Goal: Connect with others: Connect with others

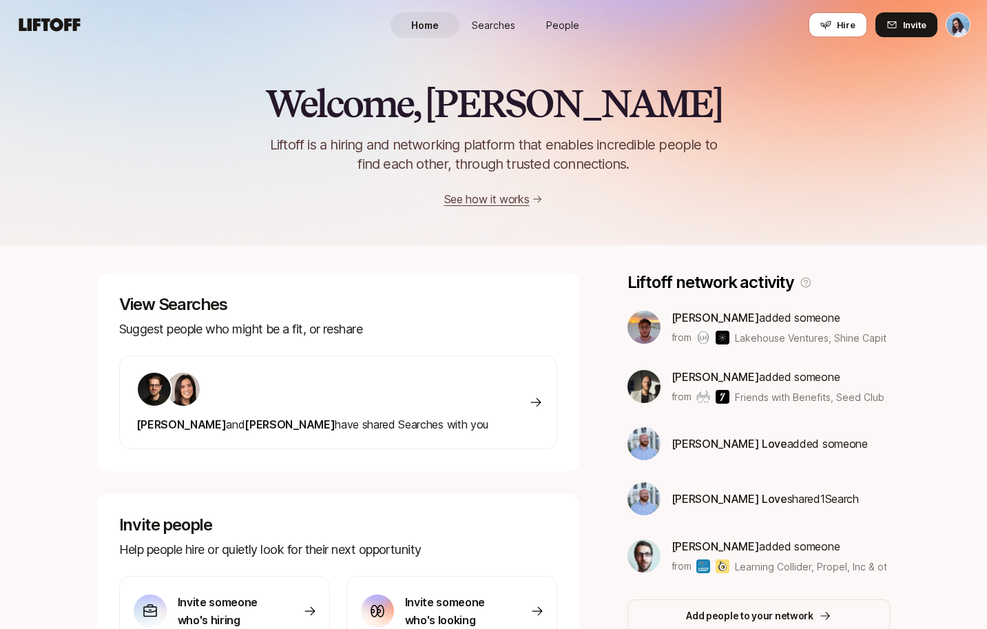
click at [564, 14] on link "People" at bounding box center [562, 24] width 69 height 25
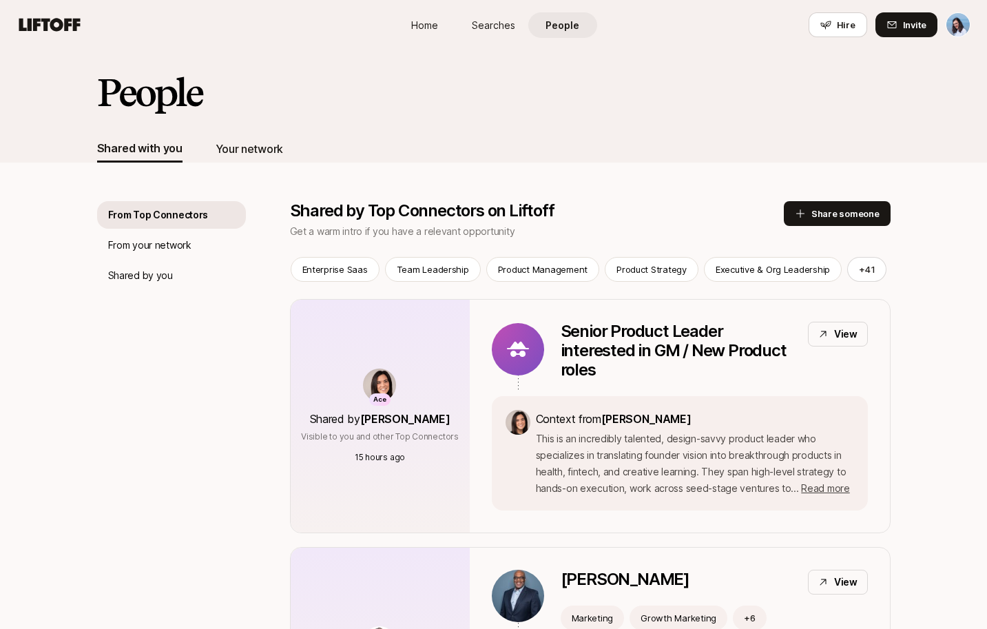
click at [237, 147] on div "Your network" at bounding box center [249, 149] width 67 height 18
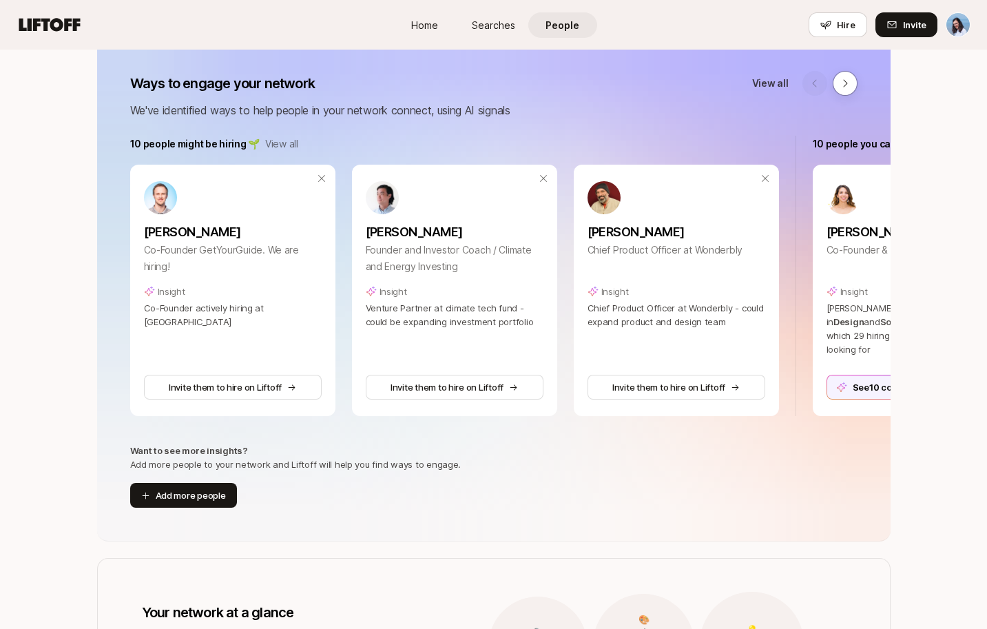
scroll to position [254, 0]
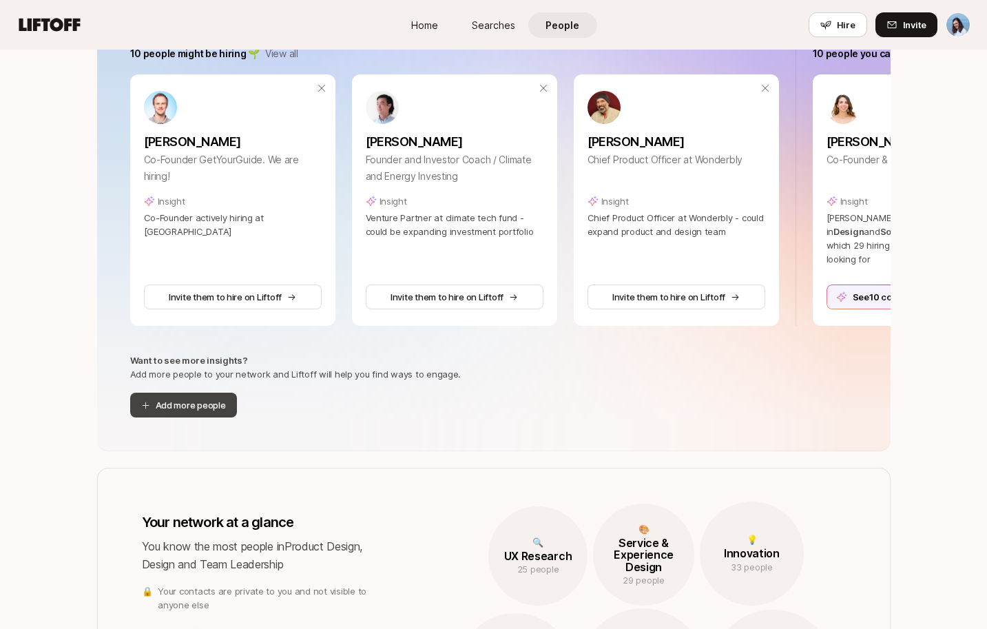
click at [209, 404] on button "Add more people" at bounding box center [183, 404] width 107 height 25
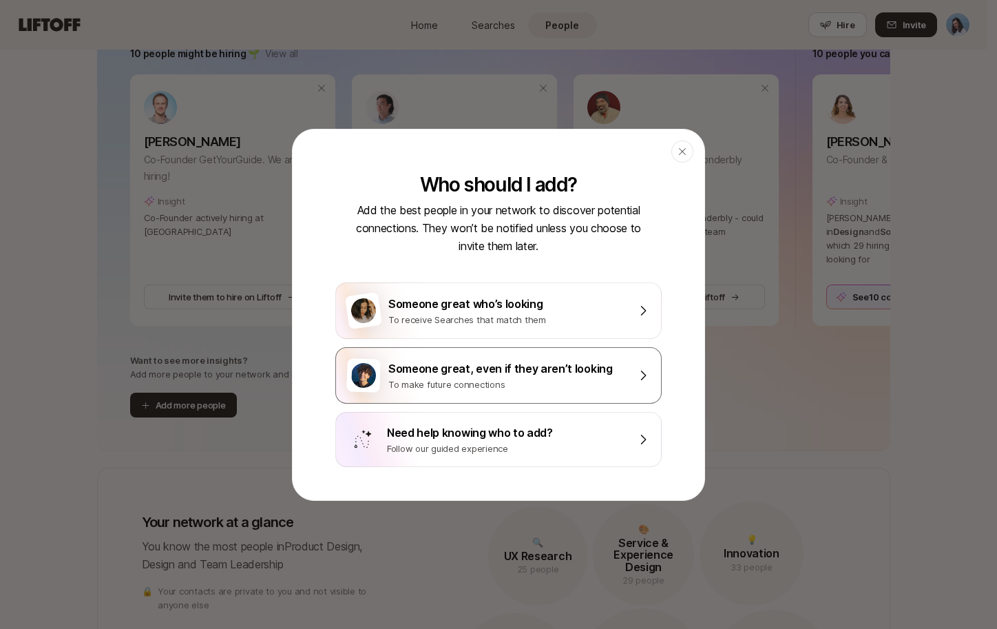
click at [519, 379] on div "To make future connections" at bounding box center [508, 384] width 240 height 14
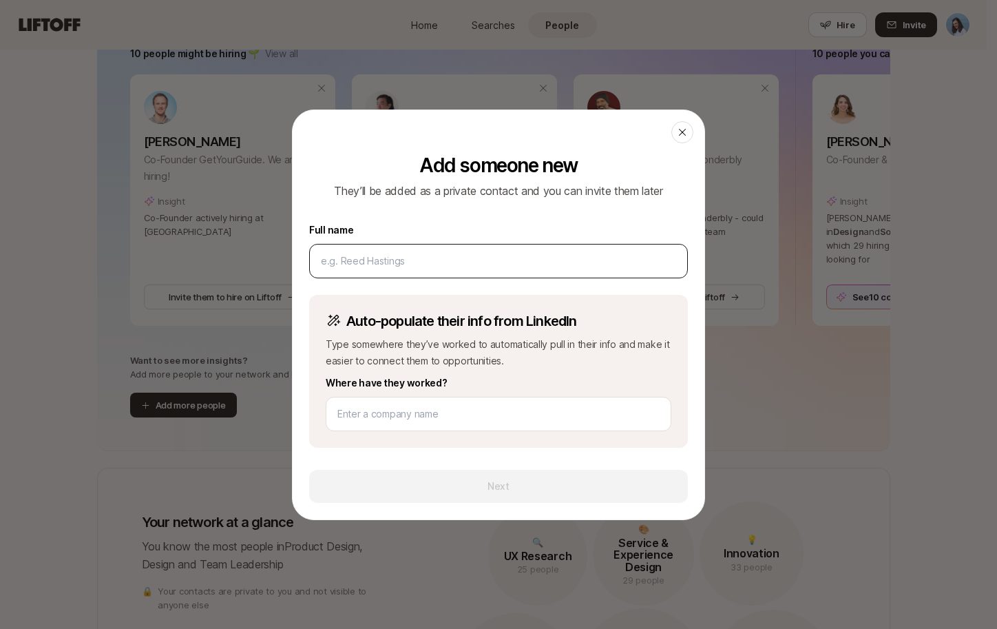
click at [402, 253] on input at bounding box center [498, 261] width 355 height 17
click at [401, 255] on input at bounding box center [498, 261] width 355 height 17
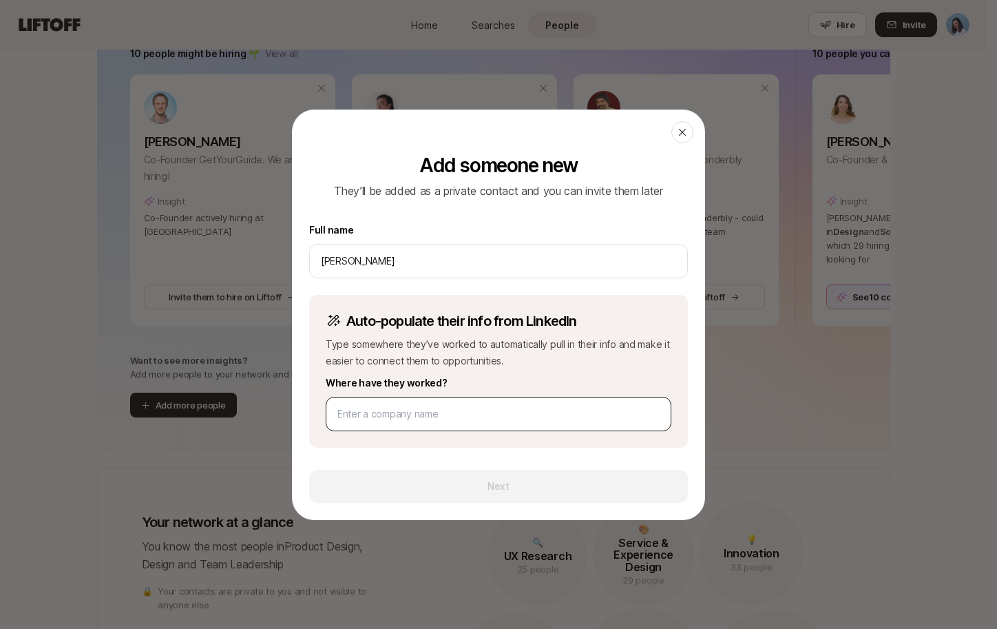
type input "[PERSON_NAME]"
click at [390, 409] on input at bounding box center [498, 414] width 322 height 17
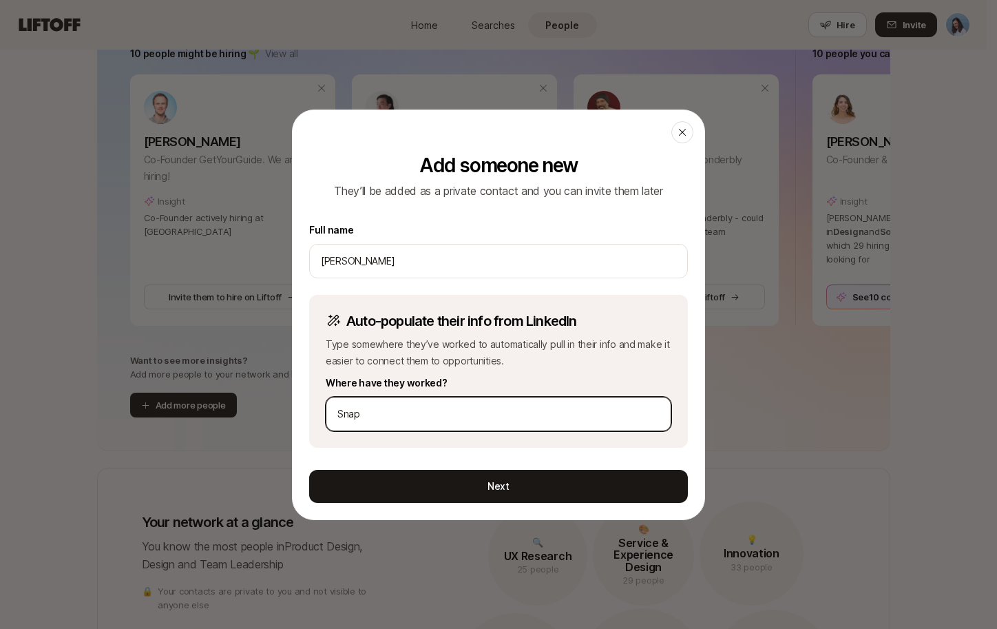
type input "Snap"
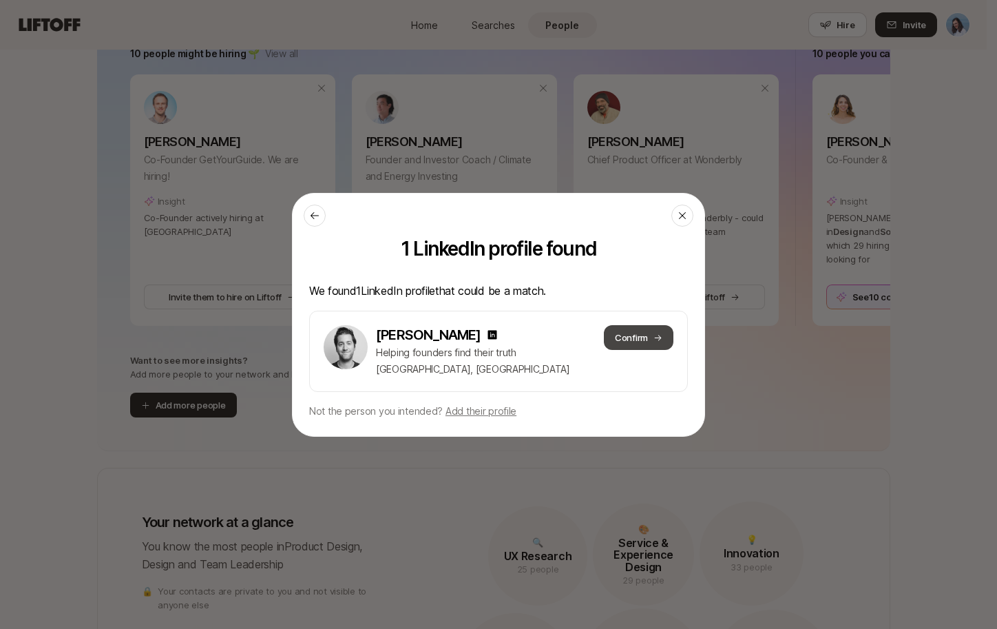
click at [640, 337] on button "Confirm" at bounding box center [639, 337] width 70 height 25
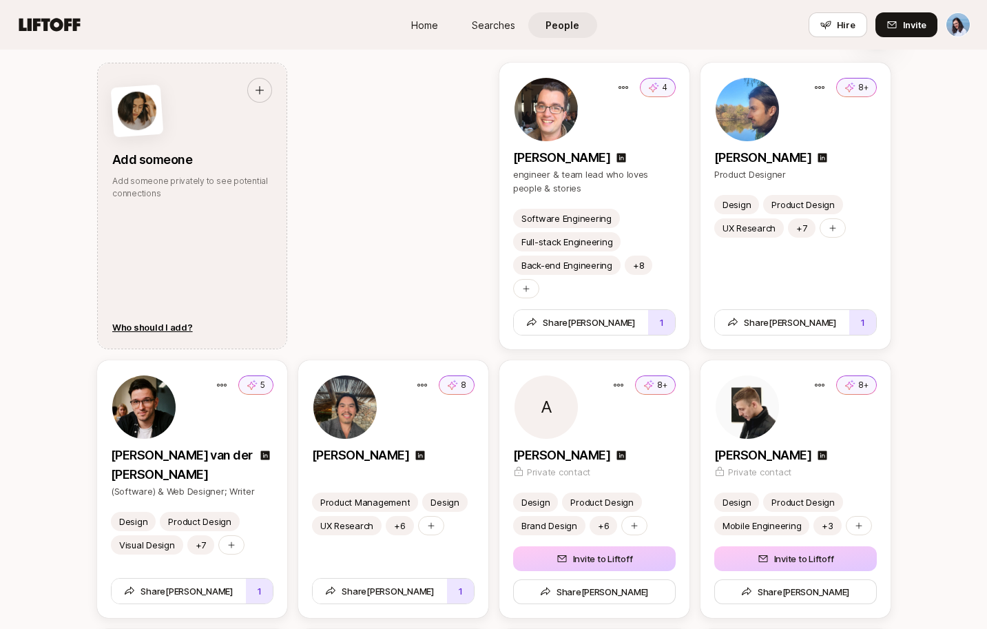
scroll to position [1750, 0]
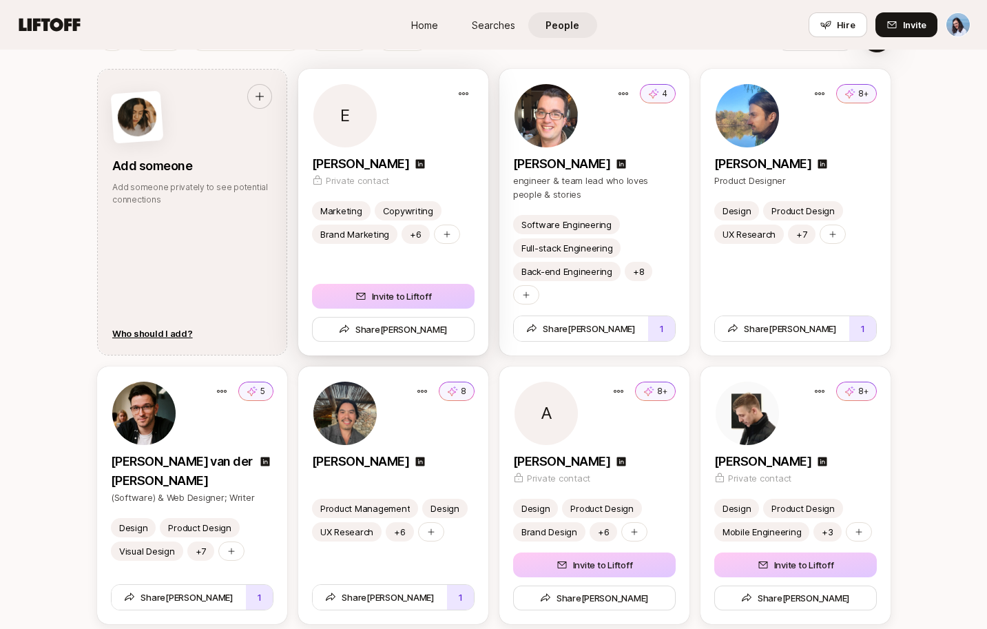
click at [470, 158] on div "[PERSON_NAME]" at bounding box center [393, 163] width 163 height 19
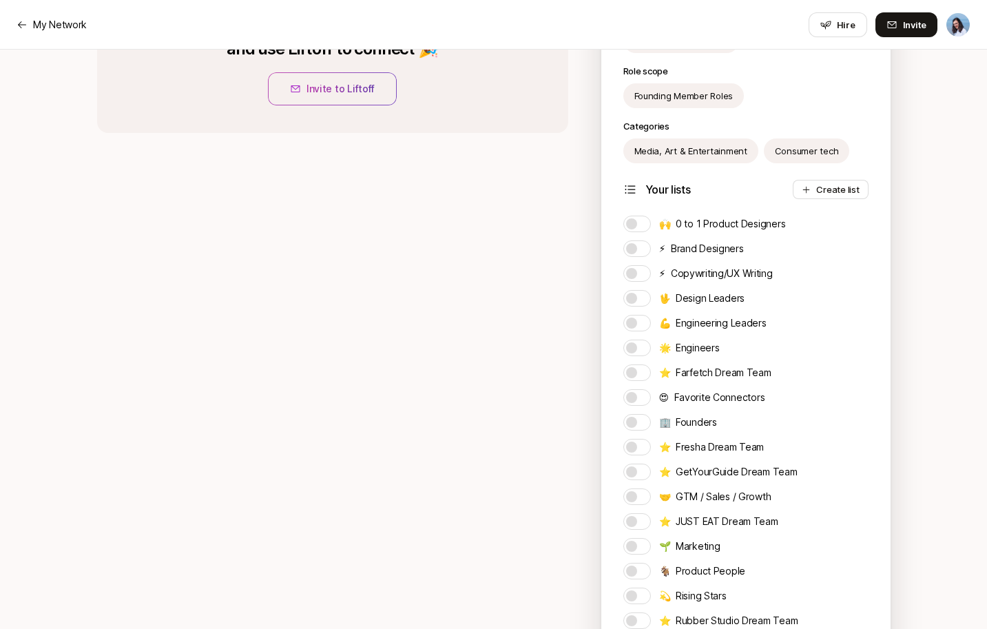
scroll to position [389, 0]
click at [642, 272] on button "⚡ Copywriting/UX Writing" at bounding box center [637, 272] width 28 height 17
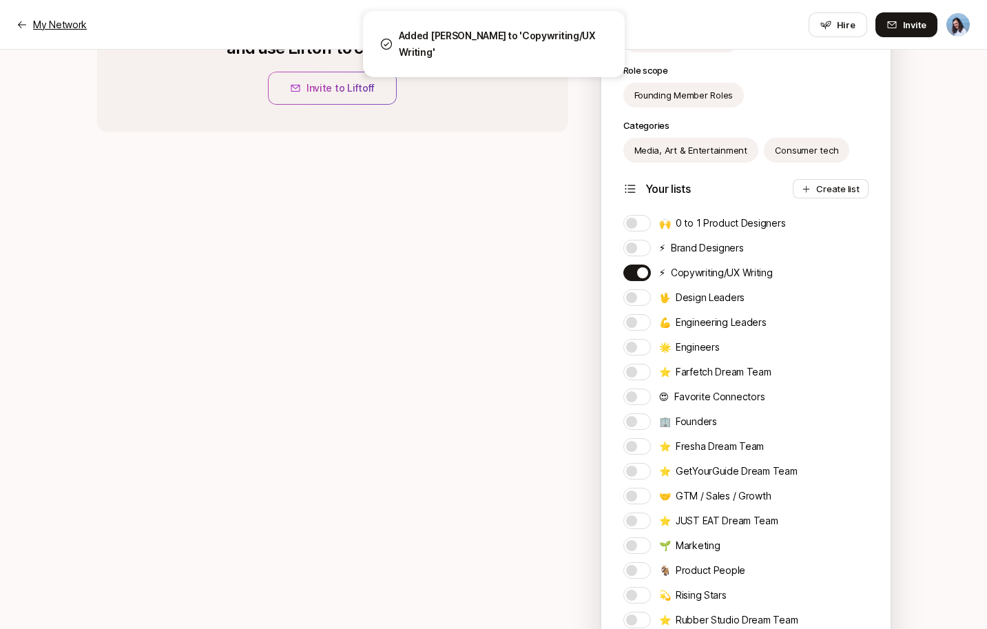
click at [57, 24] on p "My Network" at bounding box center [60, 25] width 54 height 17
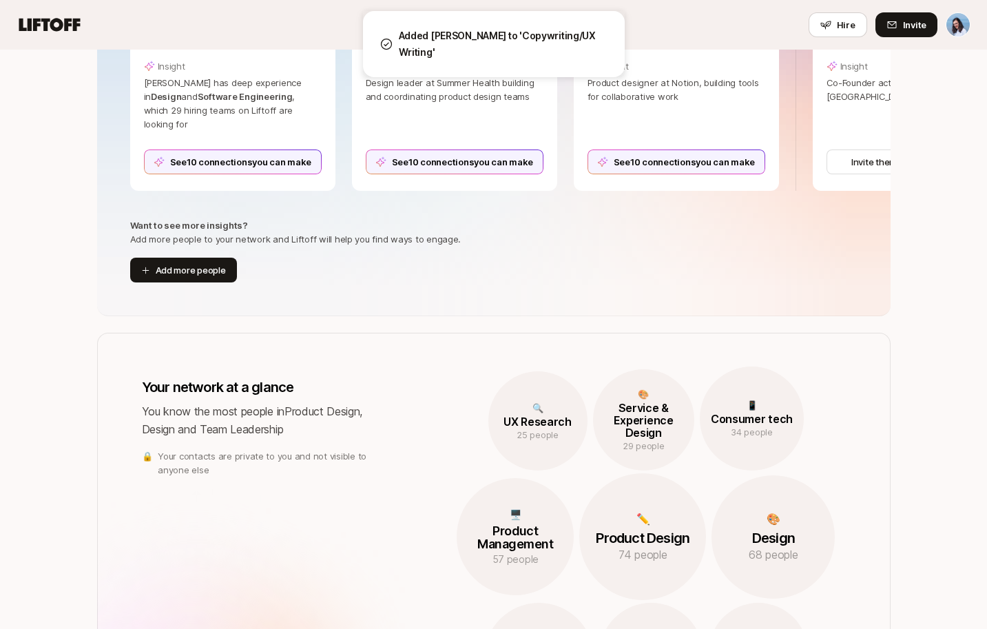
scroll to position [1750, 0]
